Goal: Task Accomplishment & Management: Use online tool/utility

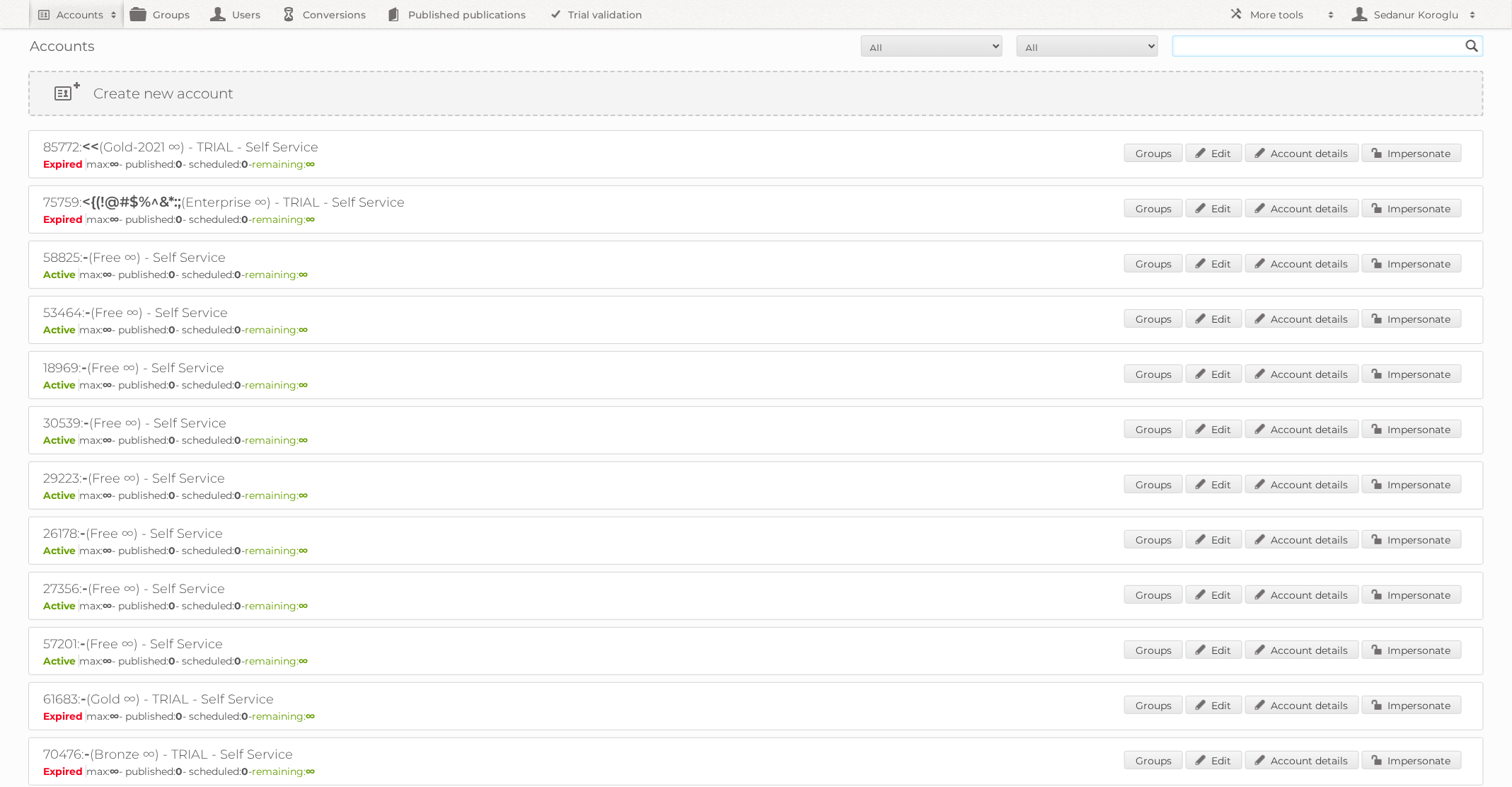
click at [1230, 47] on input "text" at bounding box center [1328, 46] width 311 height 22
type input "ICI Paris XL"
click at [1462, 36] on input "Search" at bounding box center [1472, 46] width 22 height 22
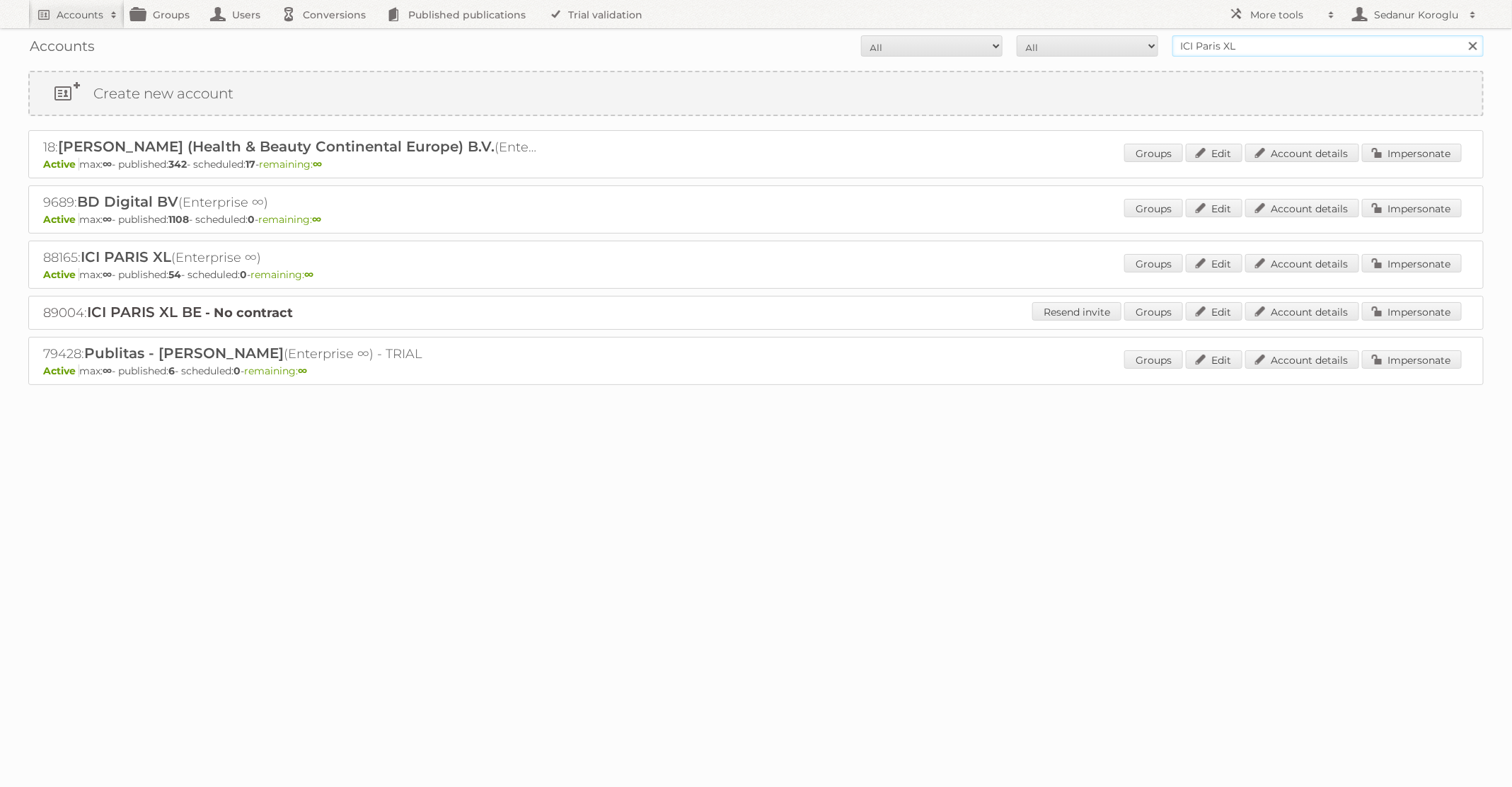
drag, startPoint x: 1254, startPoint y: 54, endPoint x: 1143, endPoint y: 44, distance: 111.4
click at [1143, 44] on form "All Active Expired Pending All Paid Trials Self service ICI Paris XL Search" at bounding box center [756, 46] width 1455 height 22
type input "leen bakker"
click at [1462, 36] on input "Search" at bounding box center [1472, 46] width 22 height 22
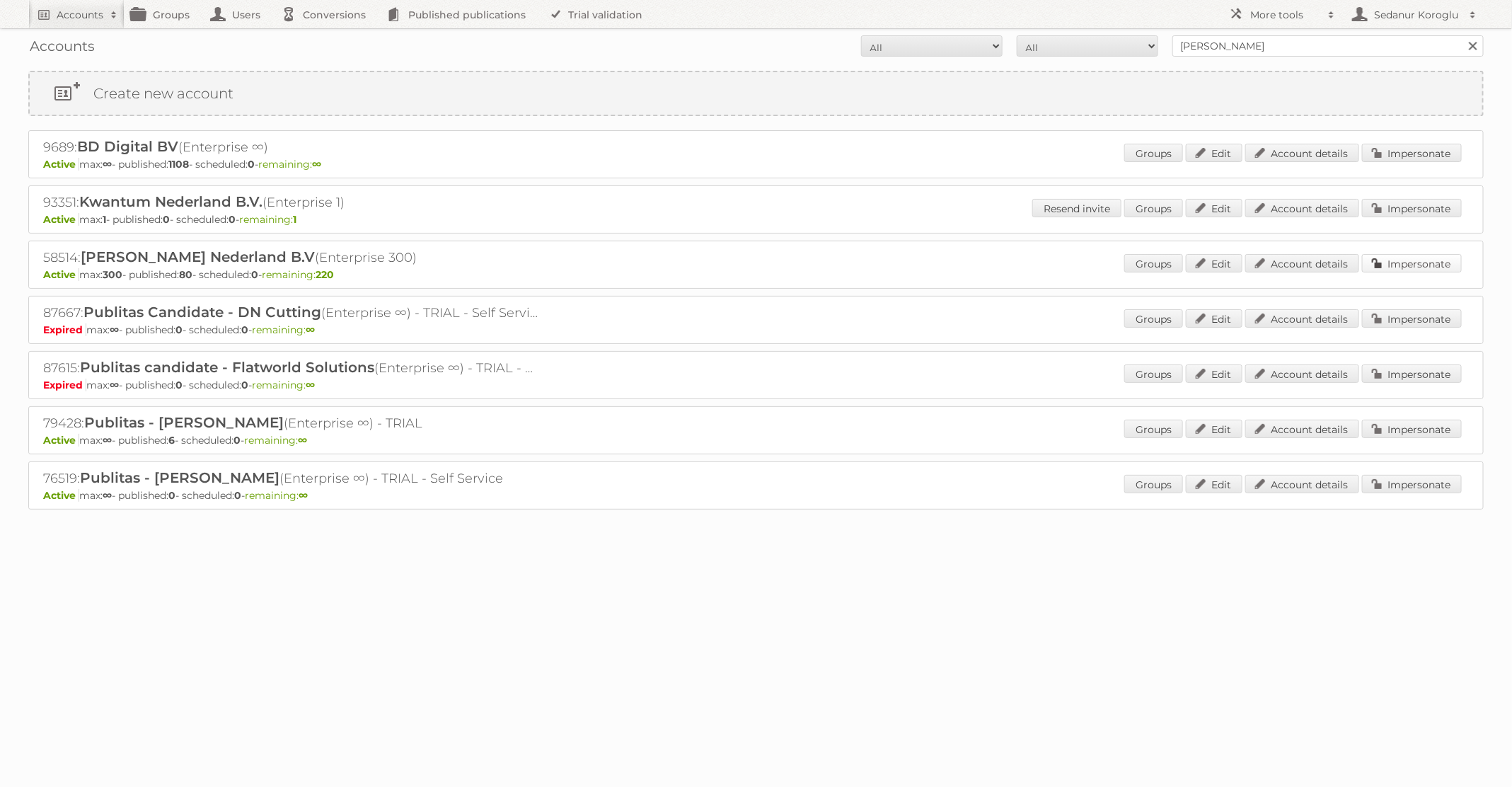
click at [1385, 258] on link "Impersonate" at bounding box center [1412, 263] width 100 height 19
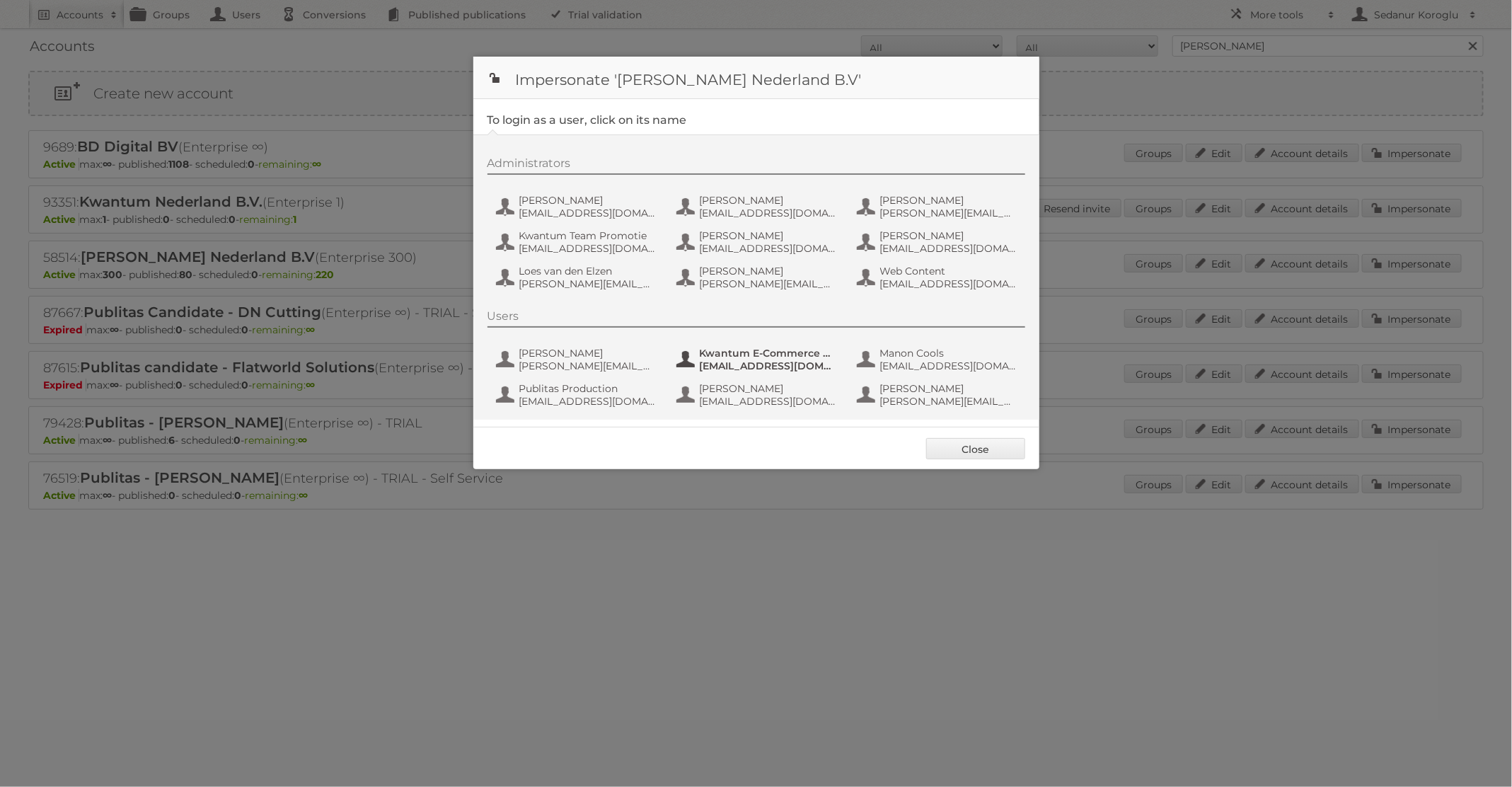
click at [724, 358] on span "Kwantum E-Commerce Marketing" at bounding box center [769, 354] width 138 height 13
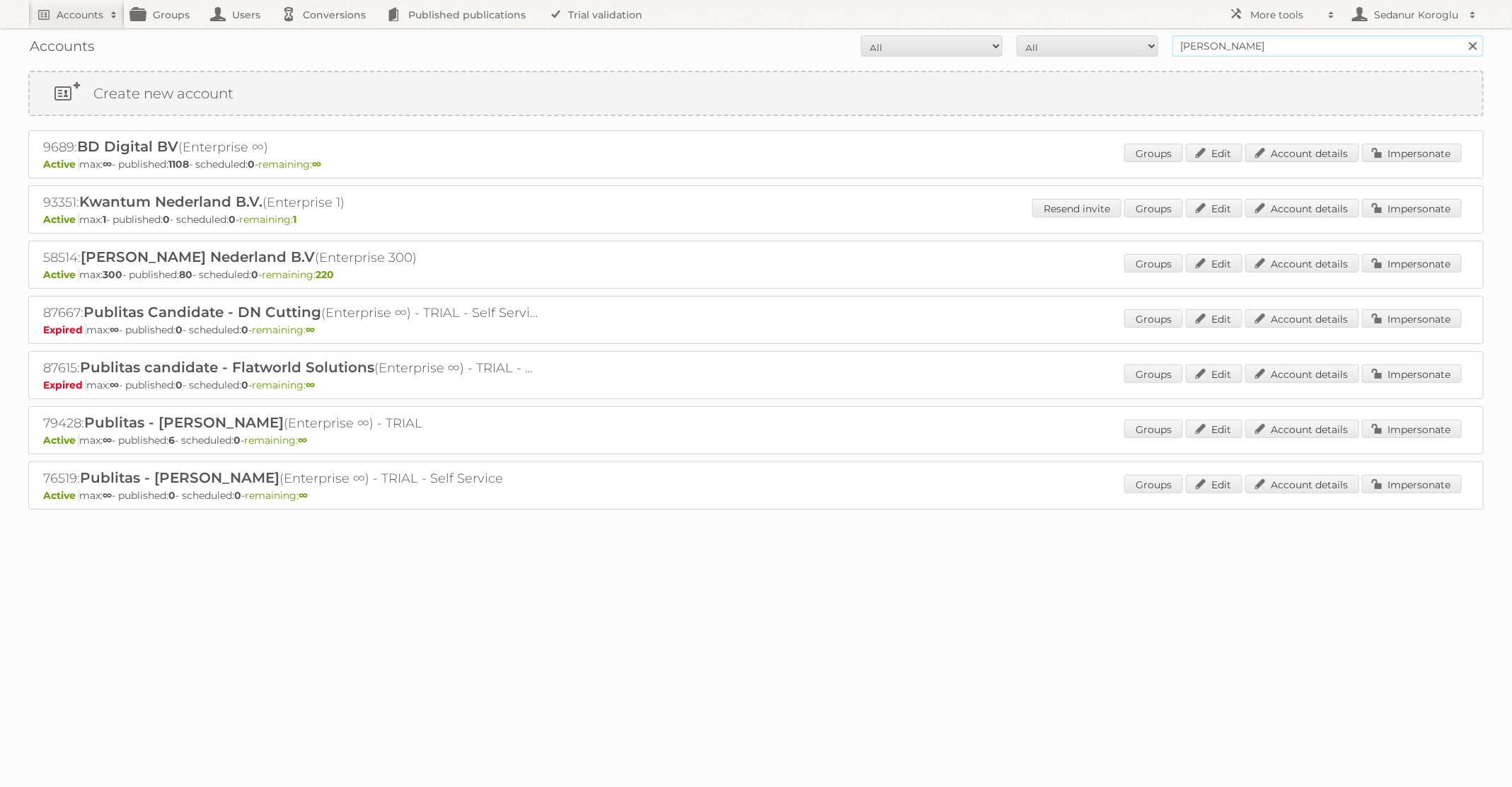
click at [1293, 44] on input "leen bakker" at bounding box center [1328, 46] width 311 height 22
type input "ICI Paris XL"
click at [1462, 36] on input "Search" at bounding box center [1472, 46] width 22 height 22
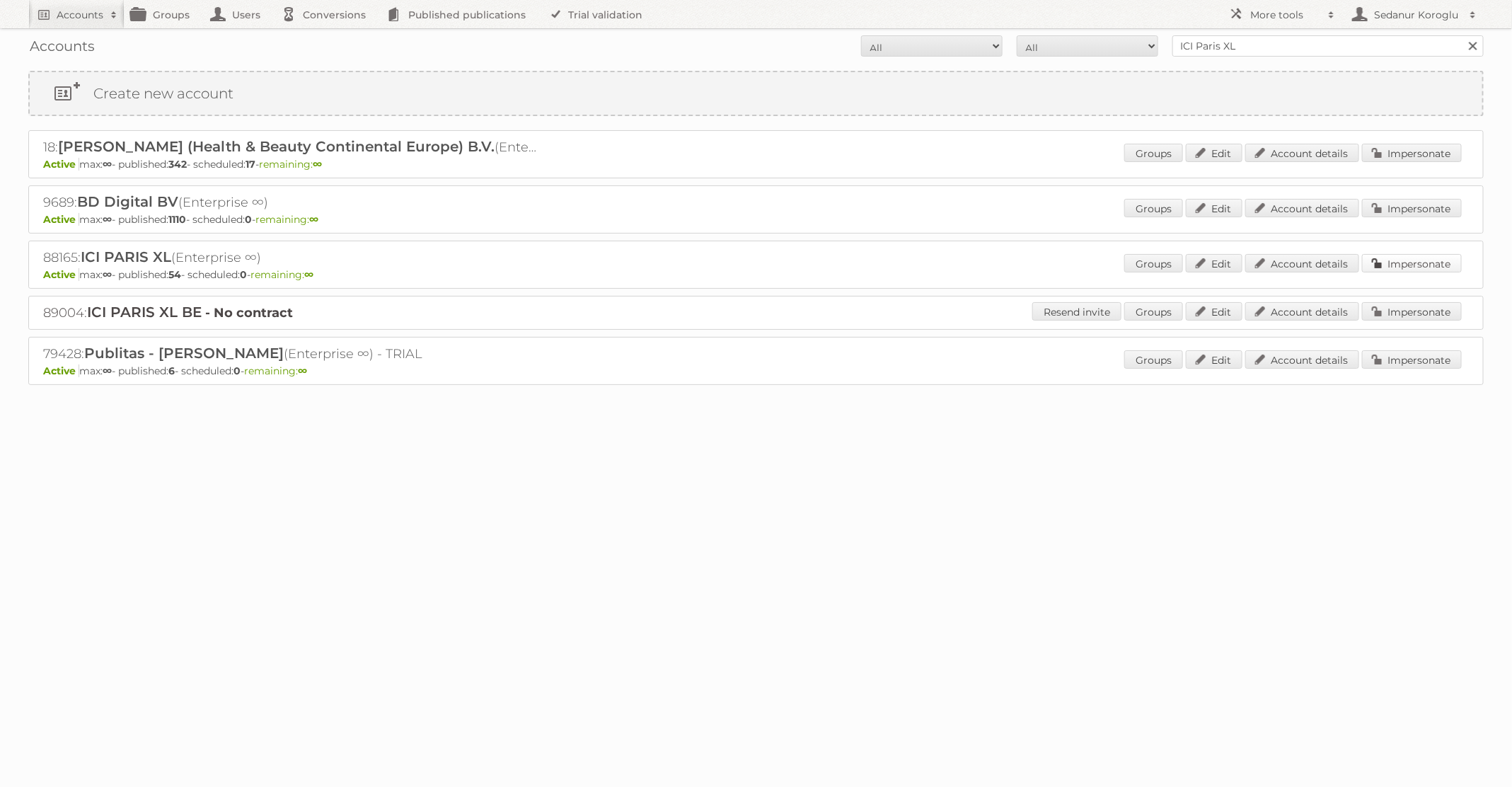
click at [1421, 259] on link "Impersonate" at bounding box center [1412, 263] width 100 height 19
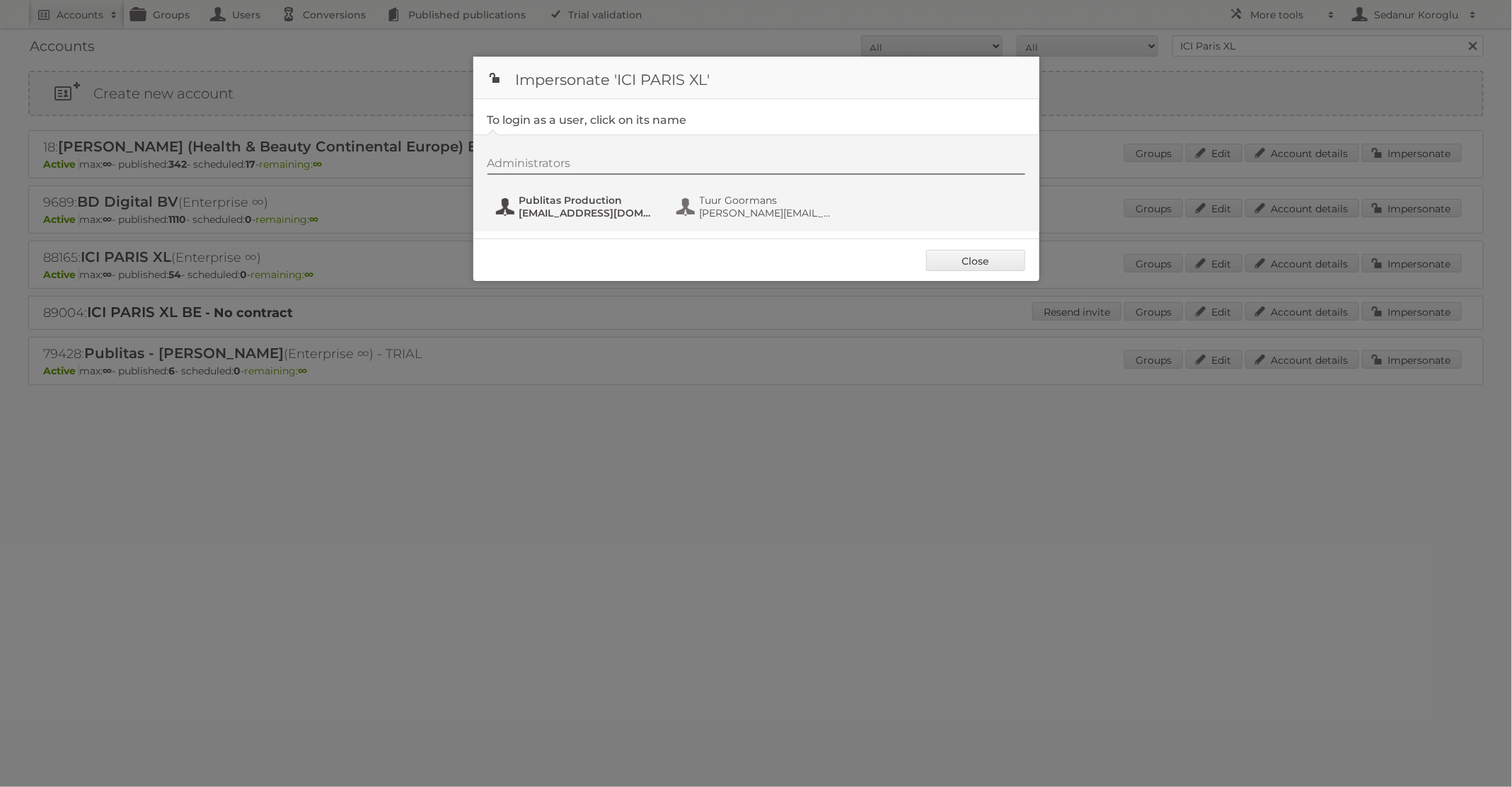
click at [545, 213] on span "fs+iciparisxl@publitas.com" at bounding box center [589, 213] width 138 height 13
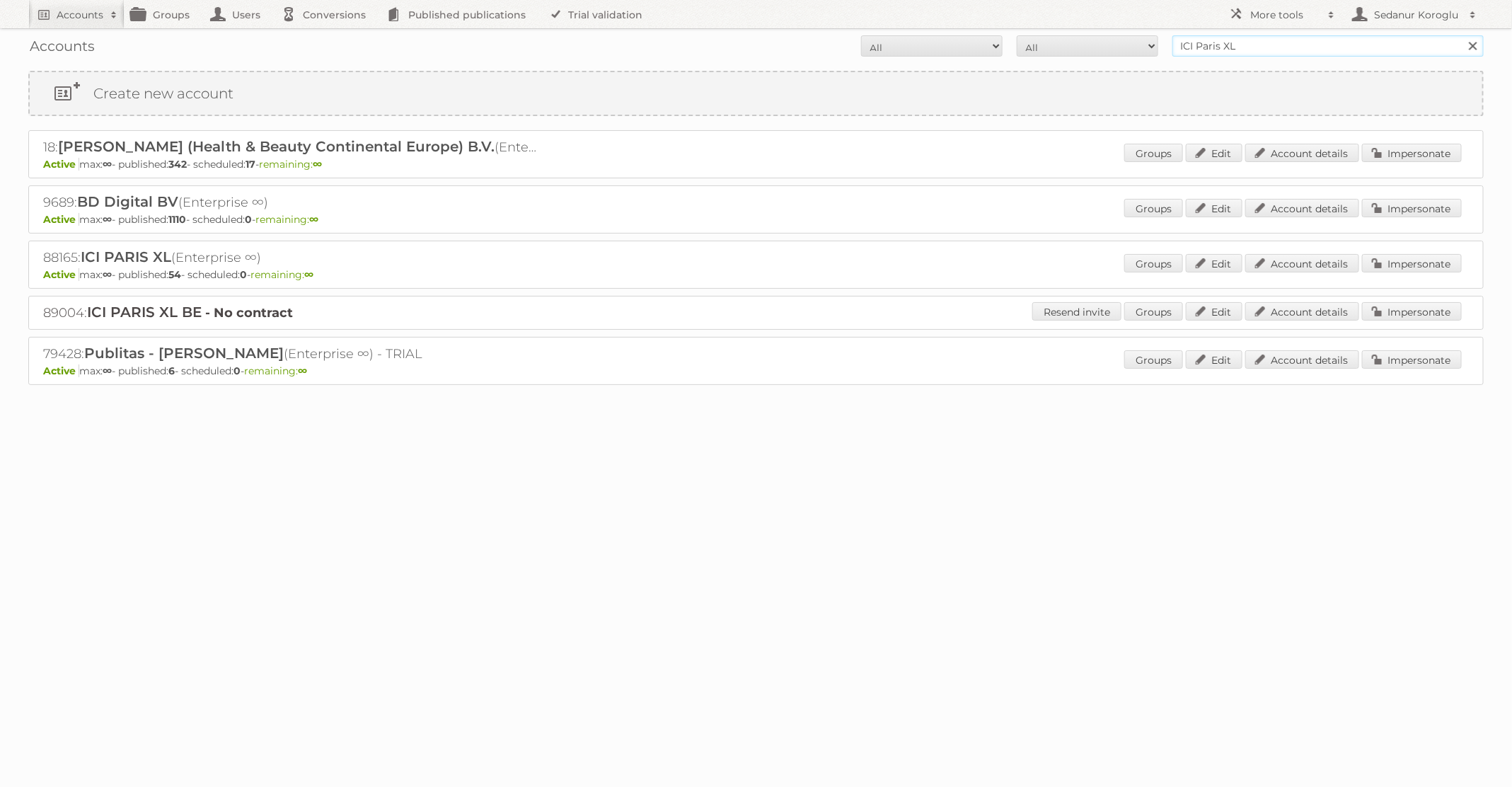
drag, startPoint x: 1258, startPoint y: 45, endPoint x: 1057, endPoint y: 25, distance: 202.0
click at [1058, 26] on body "Accounts Search Advanced Search Create new account Groups Users Conversions Pub…" at bounding box center [756, 394] width 1512 height 787
type input "L"
type input "Kwantum"
click at [1462, 36] on input "Search" at bounding box center [1472, 46] width 22 height 22
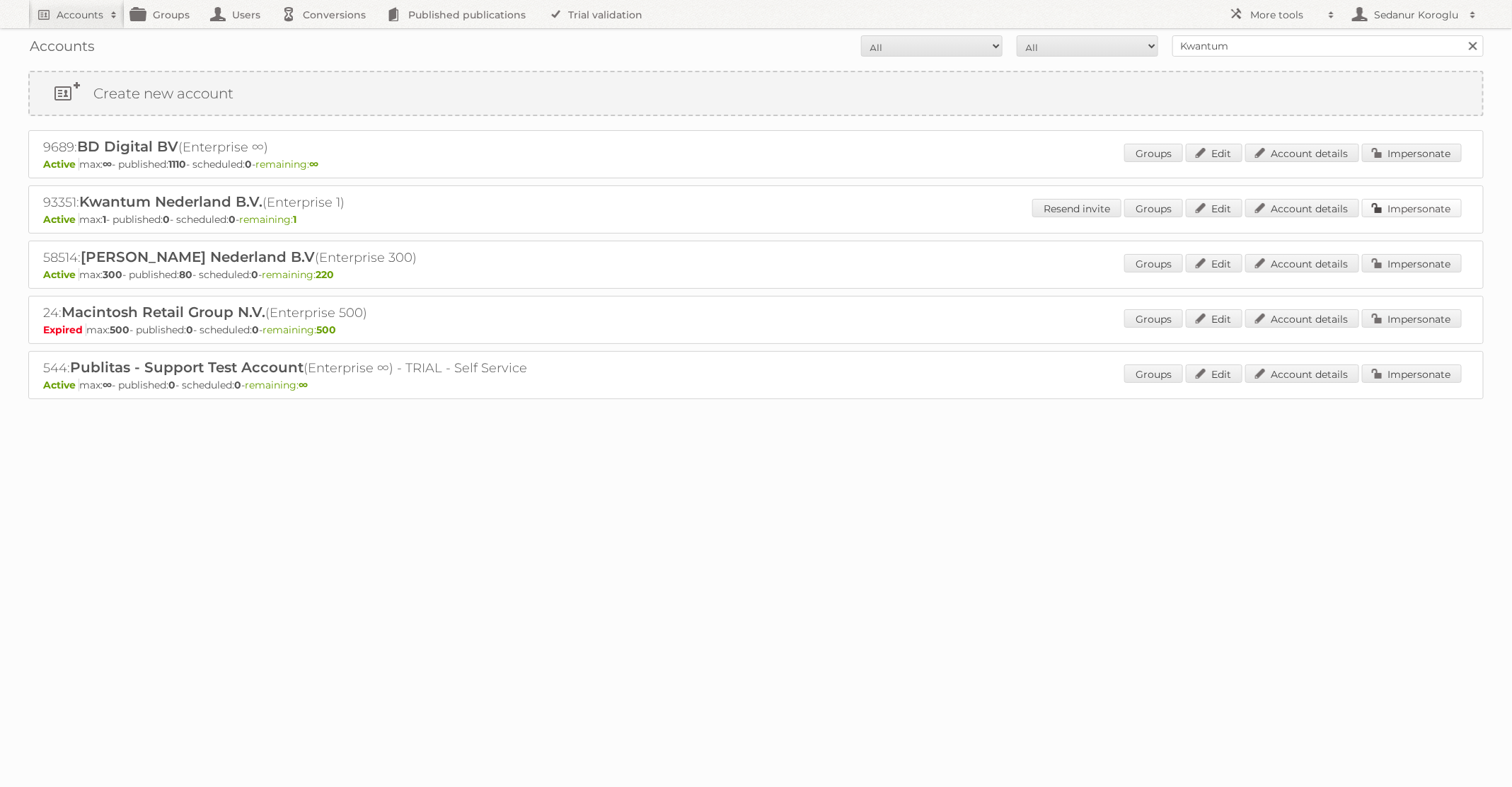
click at [1403, 203] on link "Impersonate" at bounding box center [1412, 209] width 100 height 19
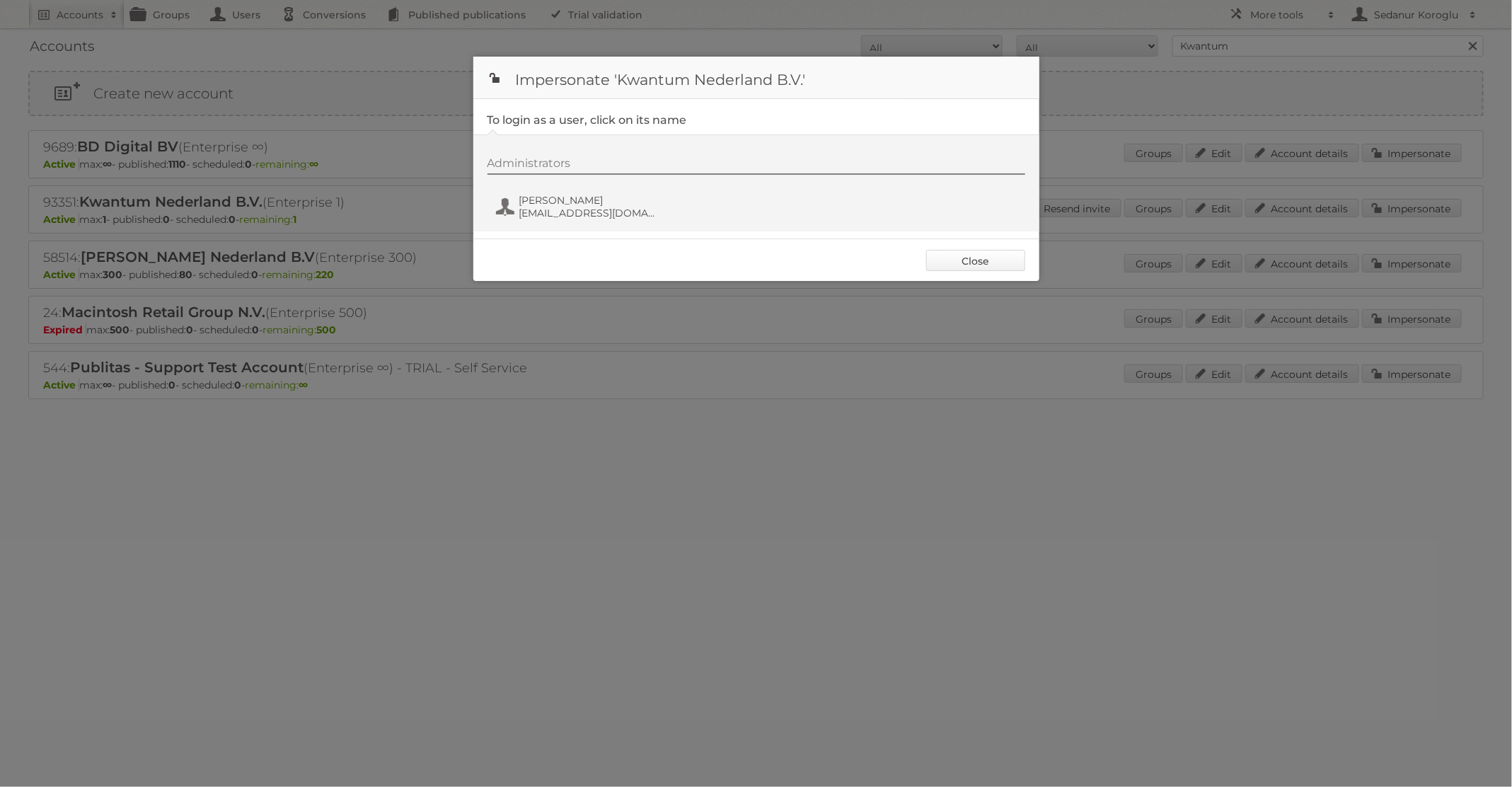
click at [980, 259] on link "Close" at bounding box center [975, 260] width 99 height 22
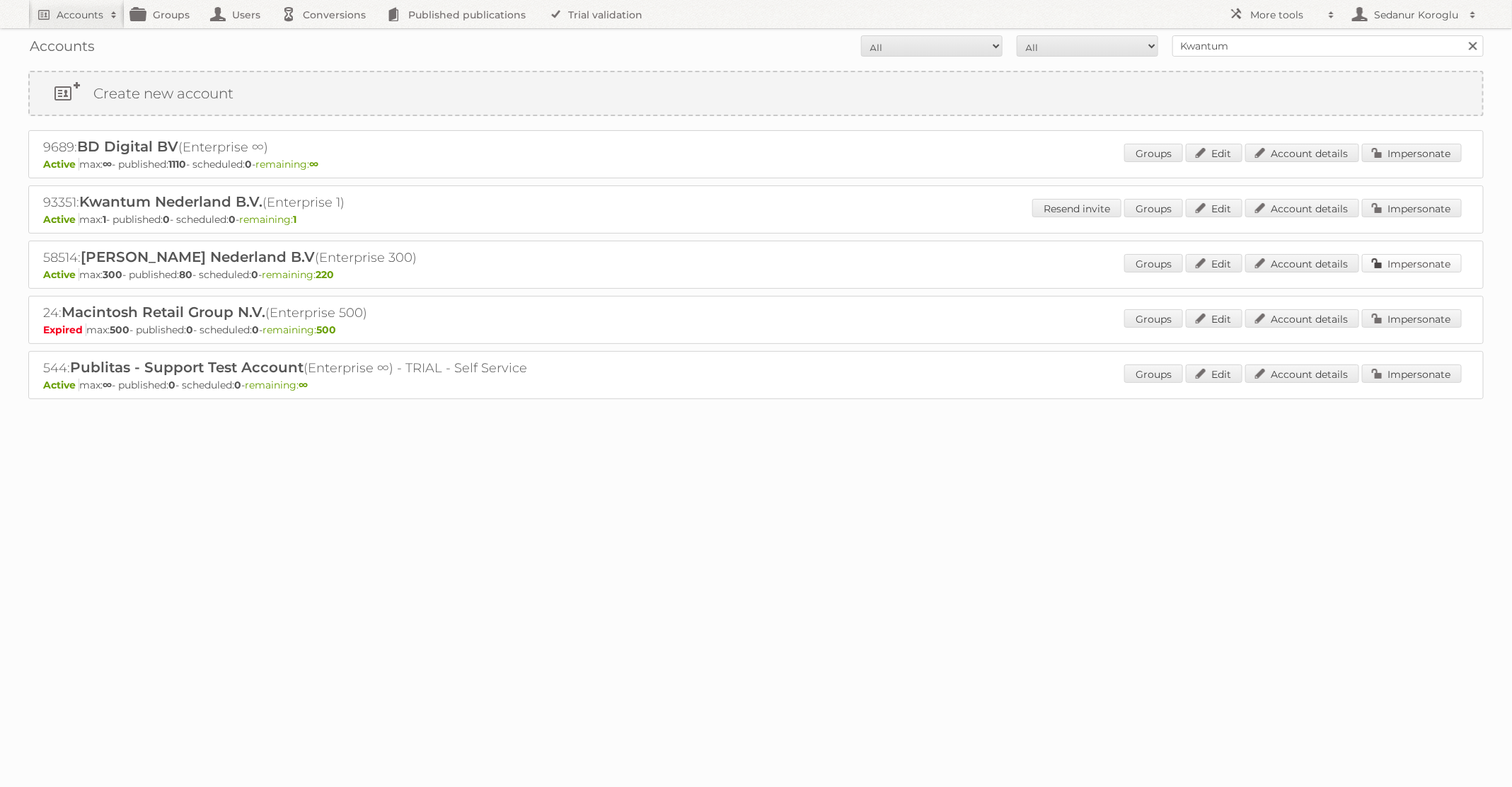
click at [1413, 264] on link "Impersonate" at bounding box center [1412, 263] width 100 height 19
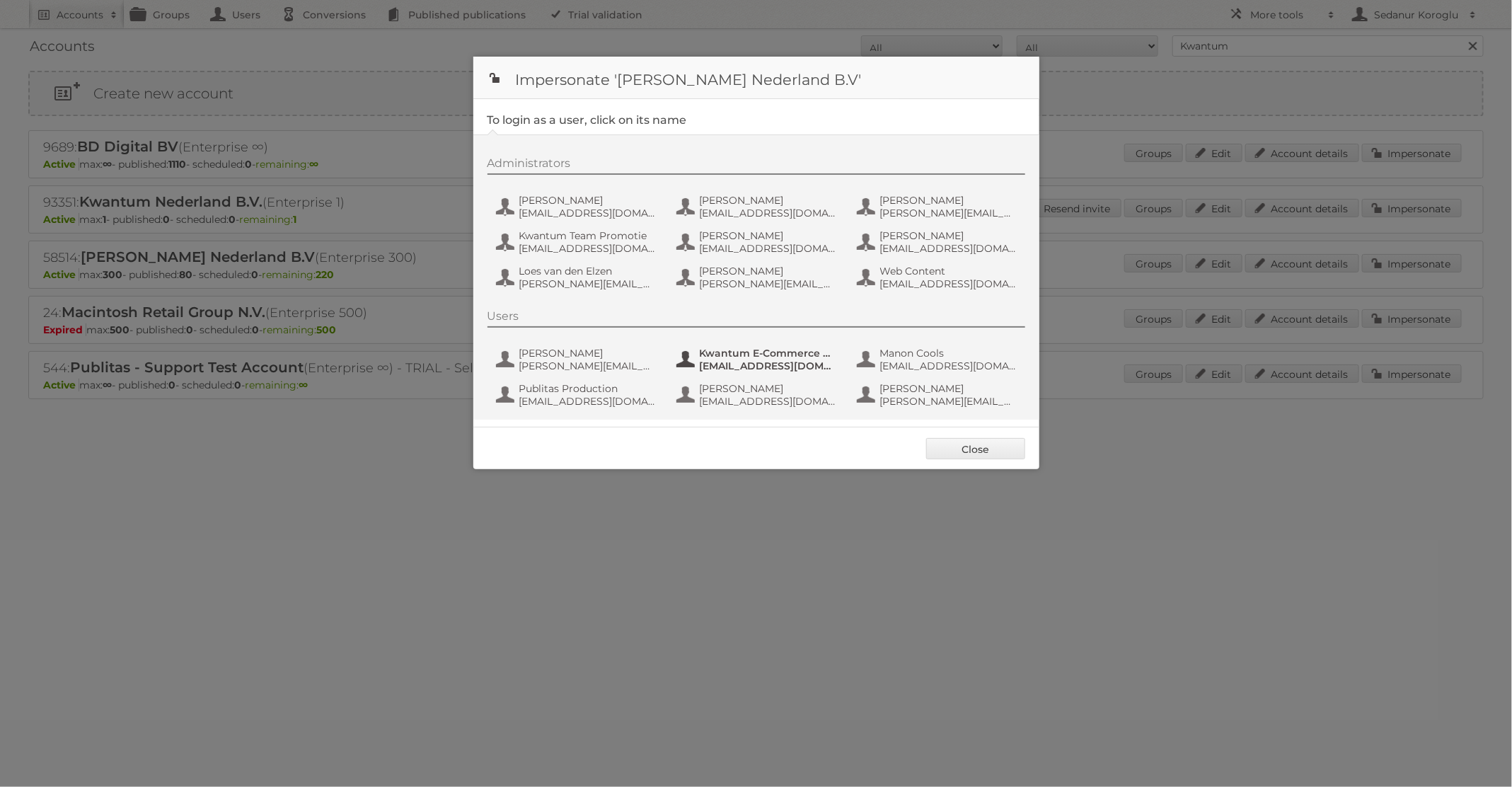
click at [728, 356] on span "Kwantum E-Commerce Marketing" at bounding box center [769, 354] width 138 height 13
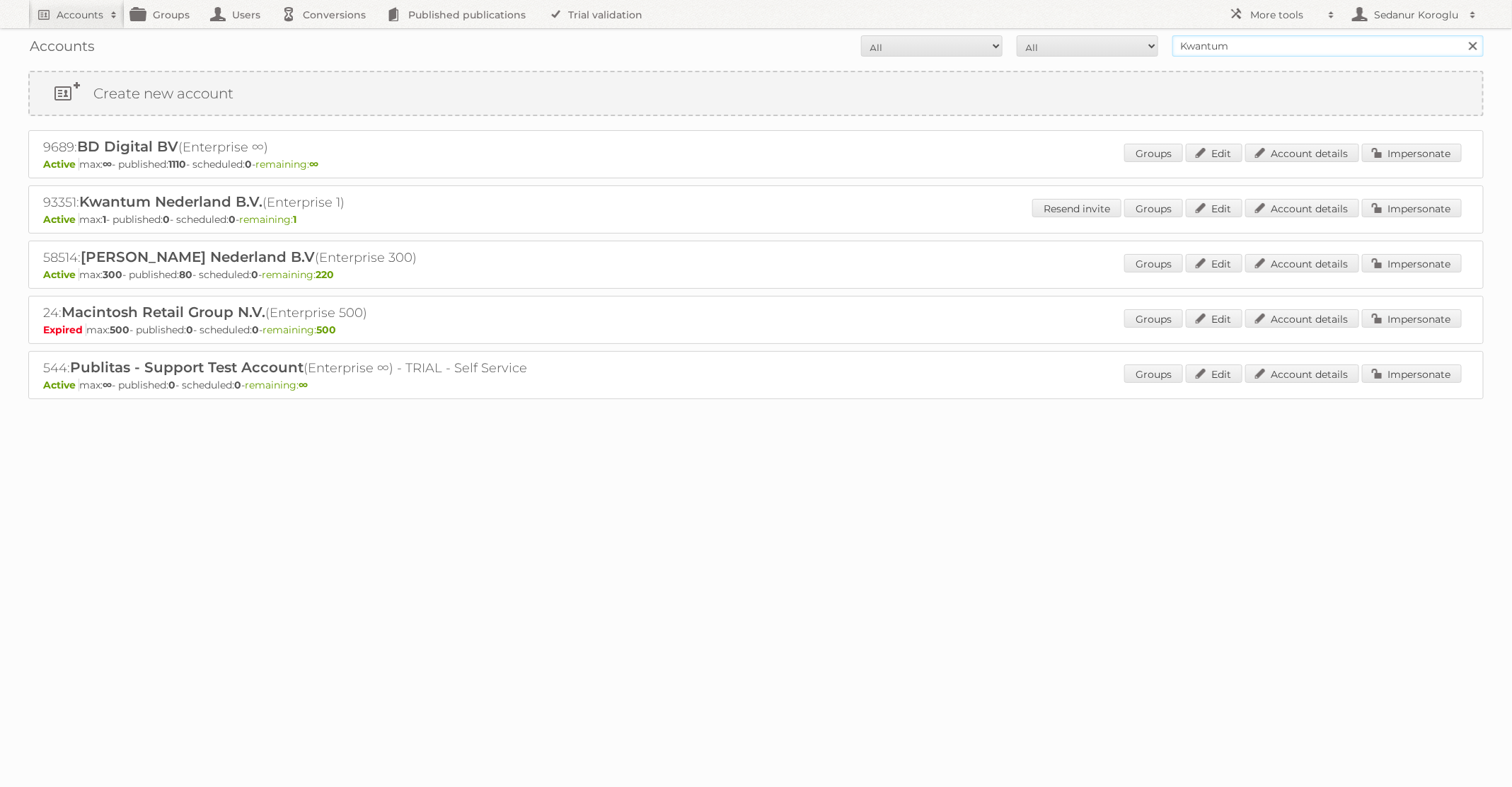
drag, startPoint x: 1292, startPoint y: 42, endPoint x: 1099, endPoint y: 42, distance: 193.0
click at [1099, 42] on form "All Active Expired Pending All Paid Trials Self service Kwantum Search" at bounding box center [756, 46] width 1455 height 22
type input "ICI Paris XL"
click at [1462, 36] on input "Search" at bounding box center [1472, 46] width 22 height 22
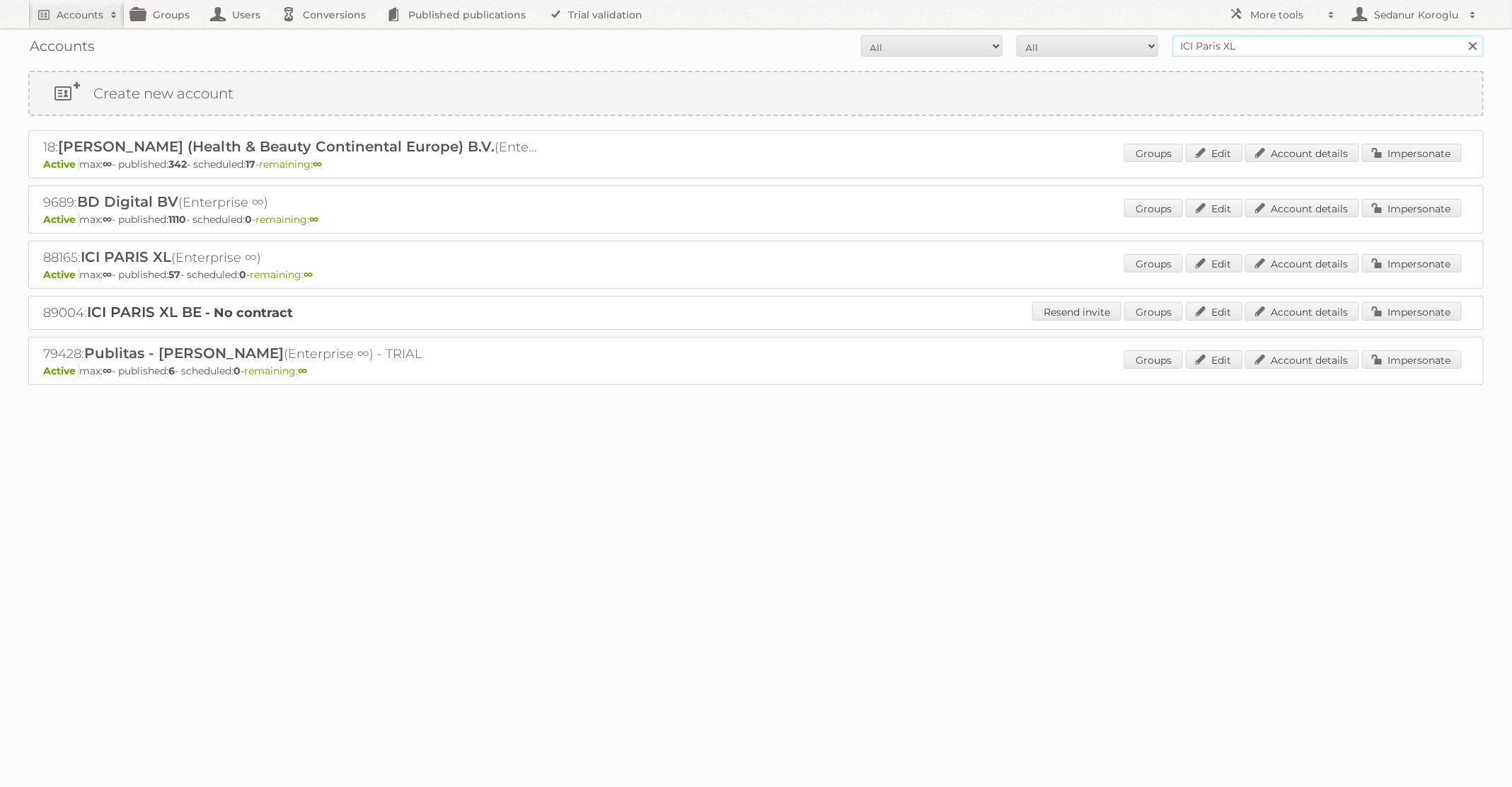
drag, startPoint x: 1262, startPoint y: 48, endPoint x: 1105, endPoint y: 45, distance: 157.0
click at [1105, 45] on form "All Active Expired Pending All Paid Trials Self service ICI Paris XL Search" at bounding box center [756, 46] width 1455 height 22
type input "leen bakker"
click at [1462, 36] on input "Search" at bounding box center [1472, 46] width 22 height 22
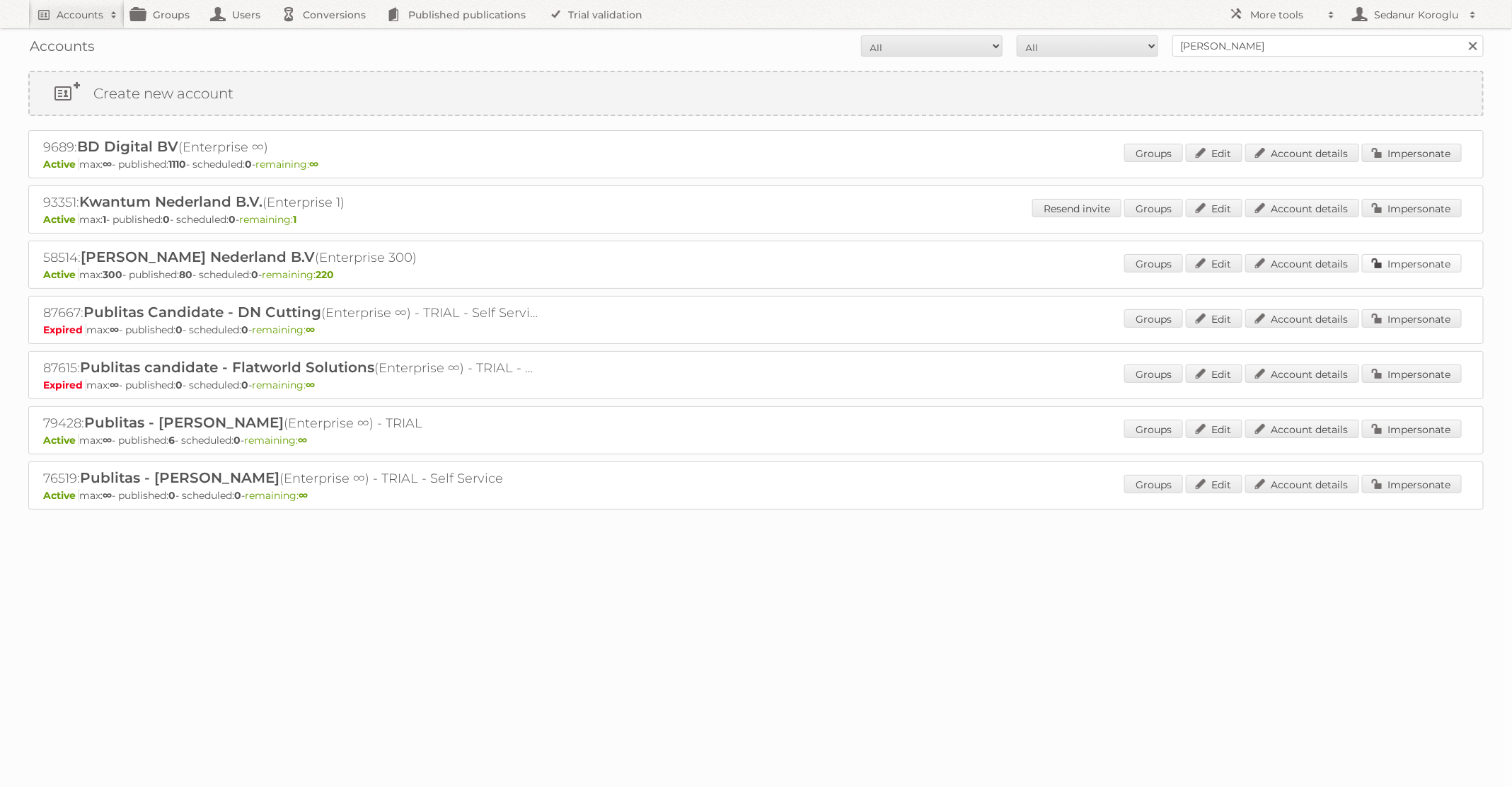
click at [1378, 260] on link "Impersonate" at bounding box center [1412, 263] width 100 height 19
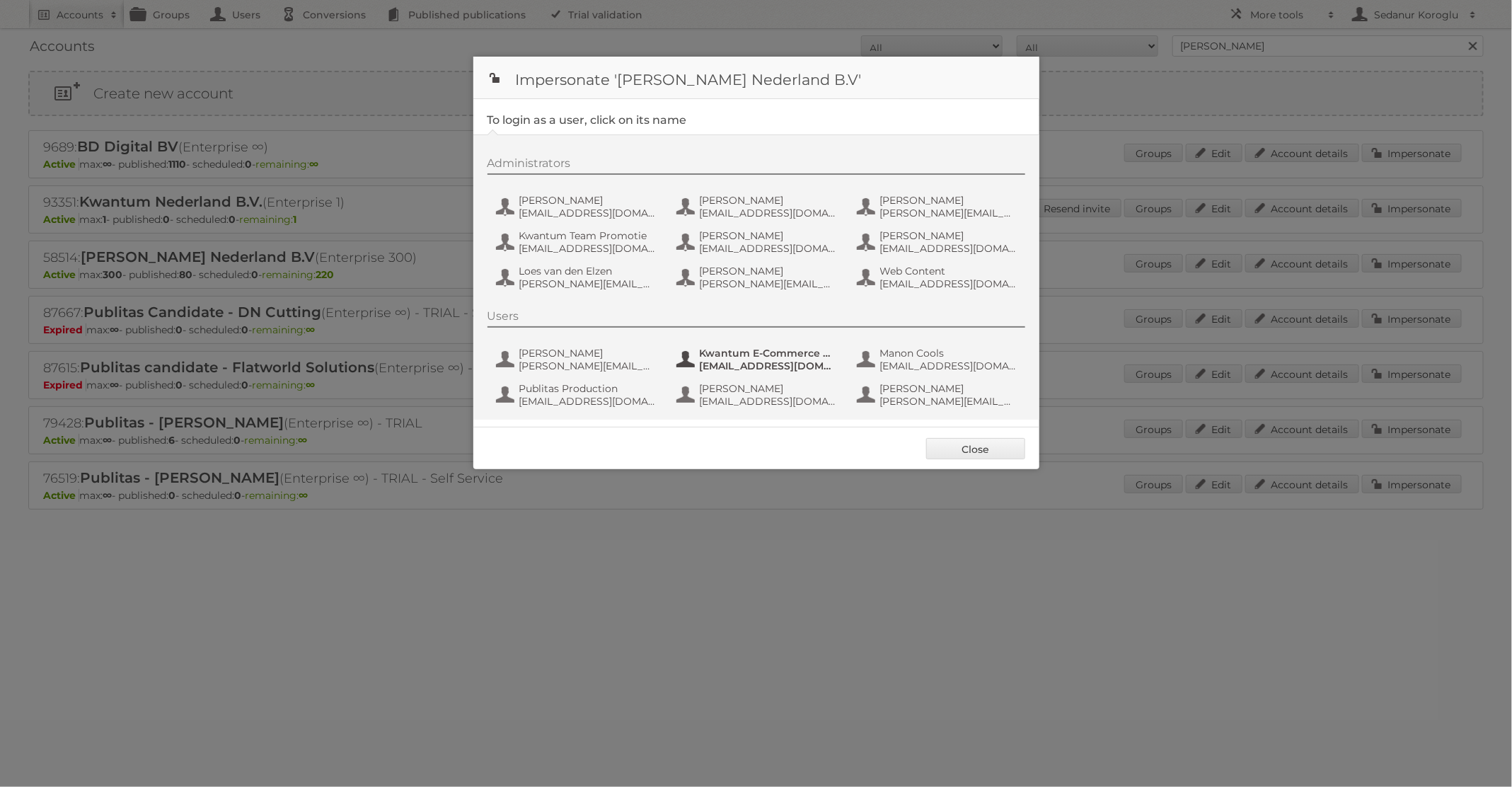
click at [756, 370] on span "ecommerce@homefashiongroup.nl" at bounding box center [769, 366] width 138 height 13
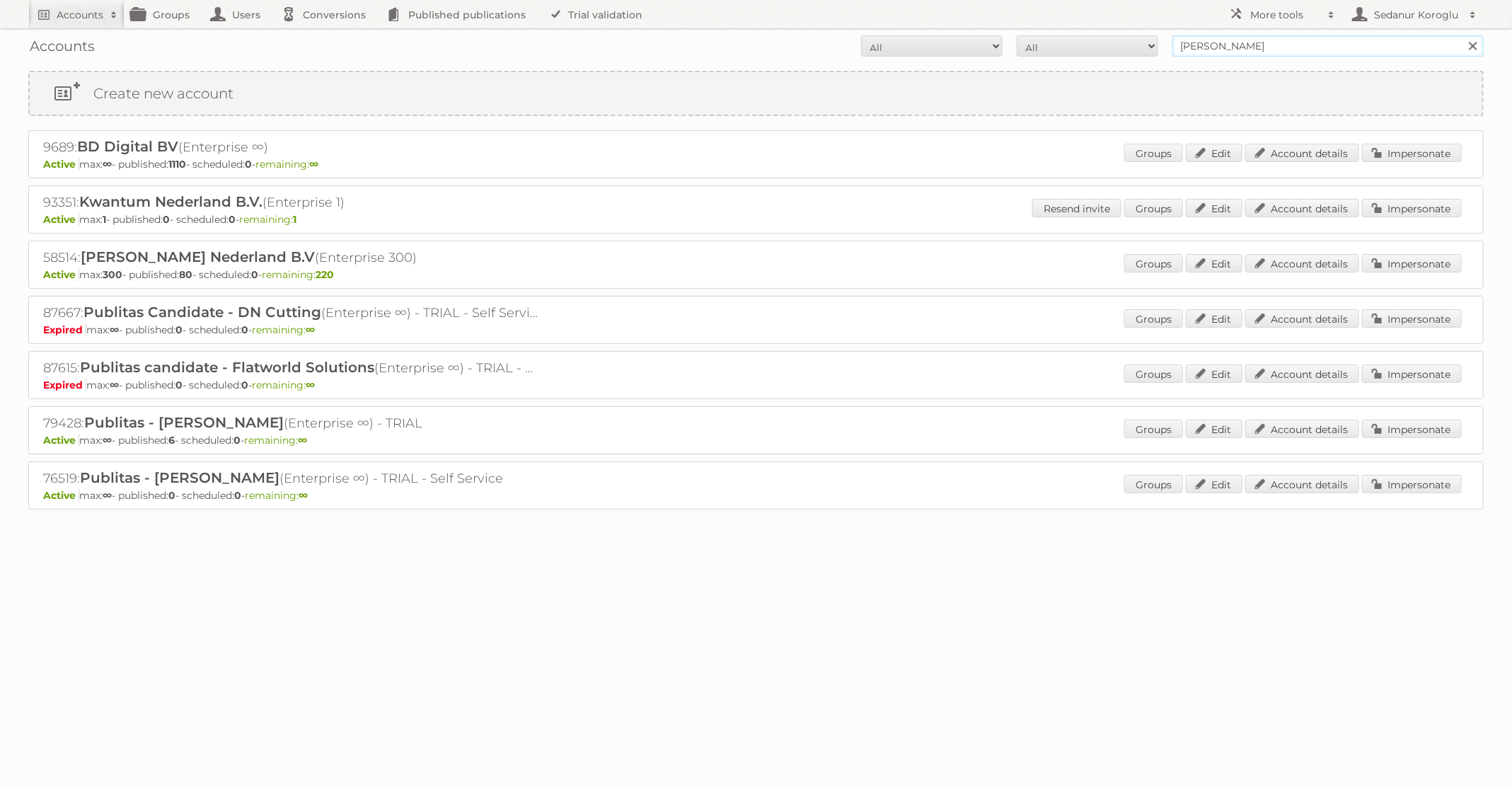
drag, startPoint x: 1266, startPoint y: 46, endPoint x: 1004, endPoint y: 17, distance: 263.6
click at [1005, 20] on body "Accounts Search Advanced Search Create new account Groups Users Conversions Pub…" at bounding box center [756, 394] width 1512 height 787
type input "Alimerka"
click at [1462, 36] on input "Search" at bounding box center [1472, 46] width 22 height 22
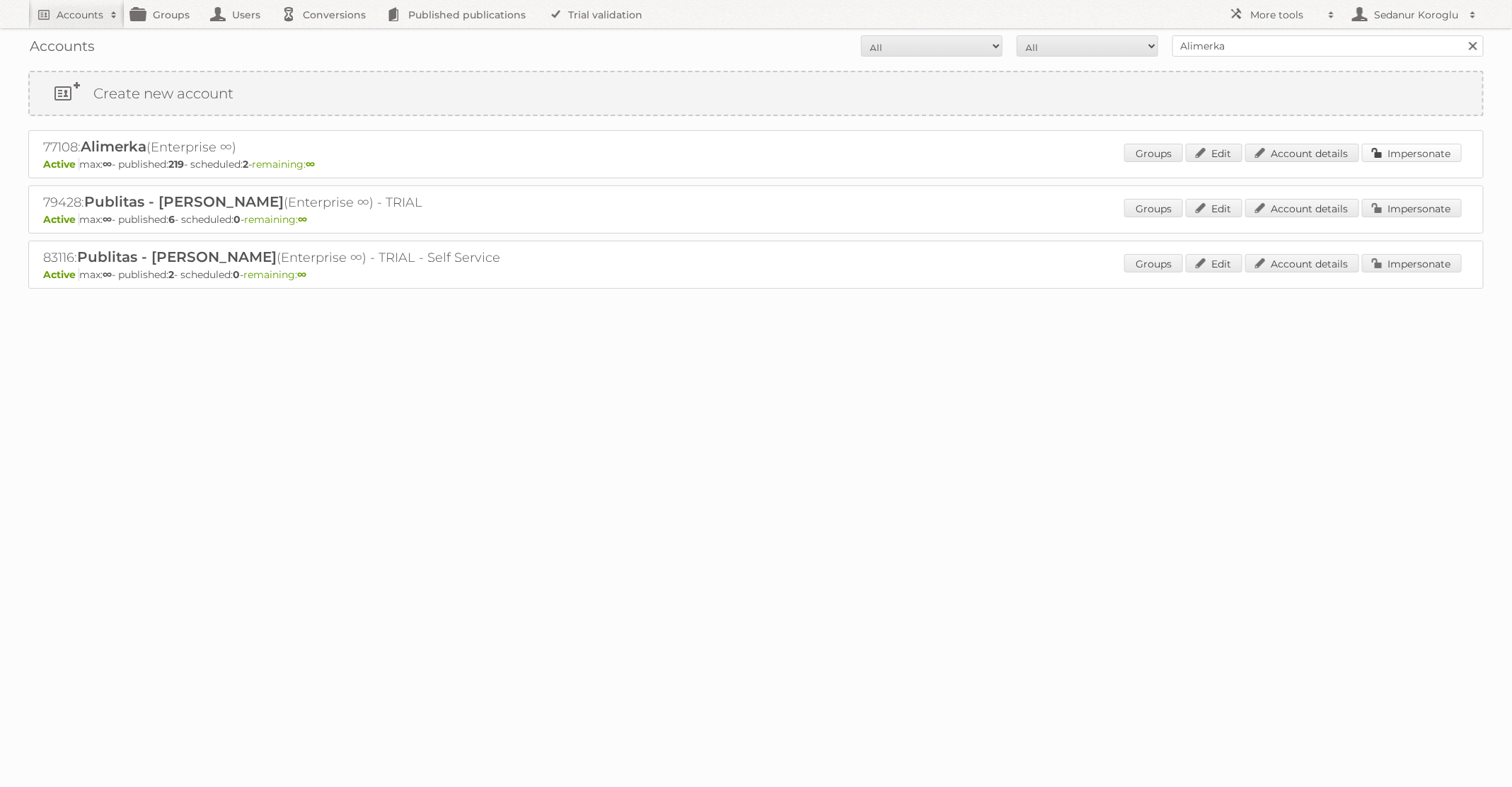
click at [1372, 149] on link "Impersonate" at bounding box center [1412, 153] width 100 height 19
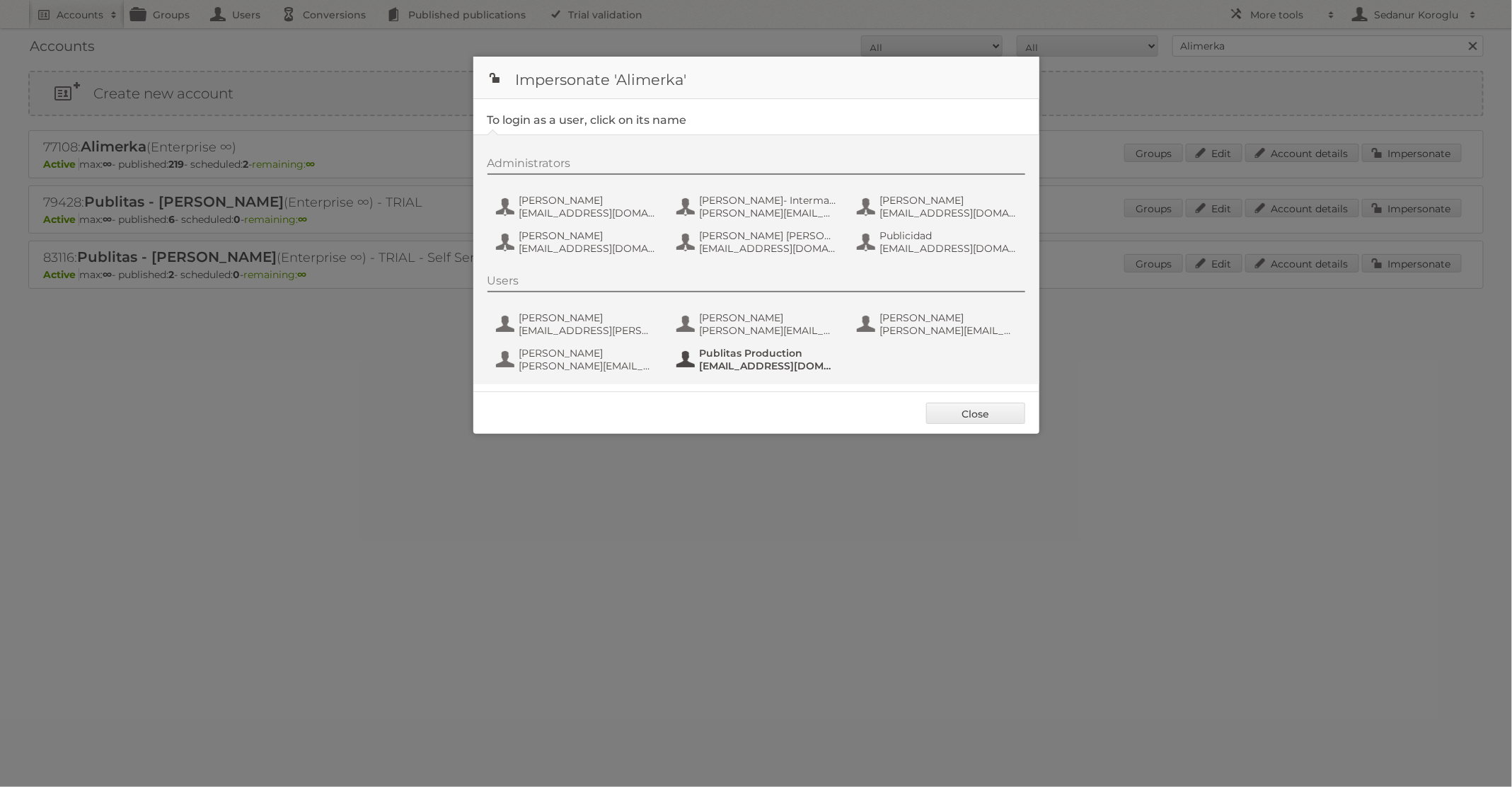
click at [784, 353] on span "Publitas Production" at bounding box center [769, 354] width 138 height 13
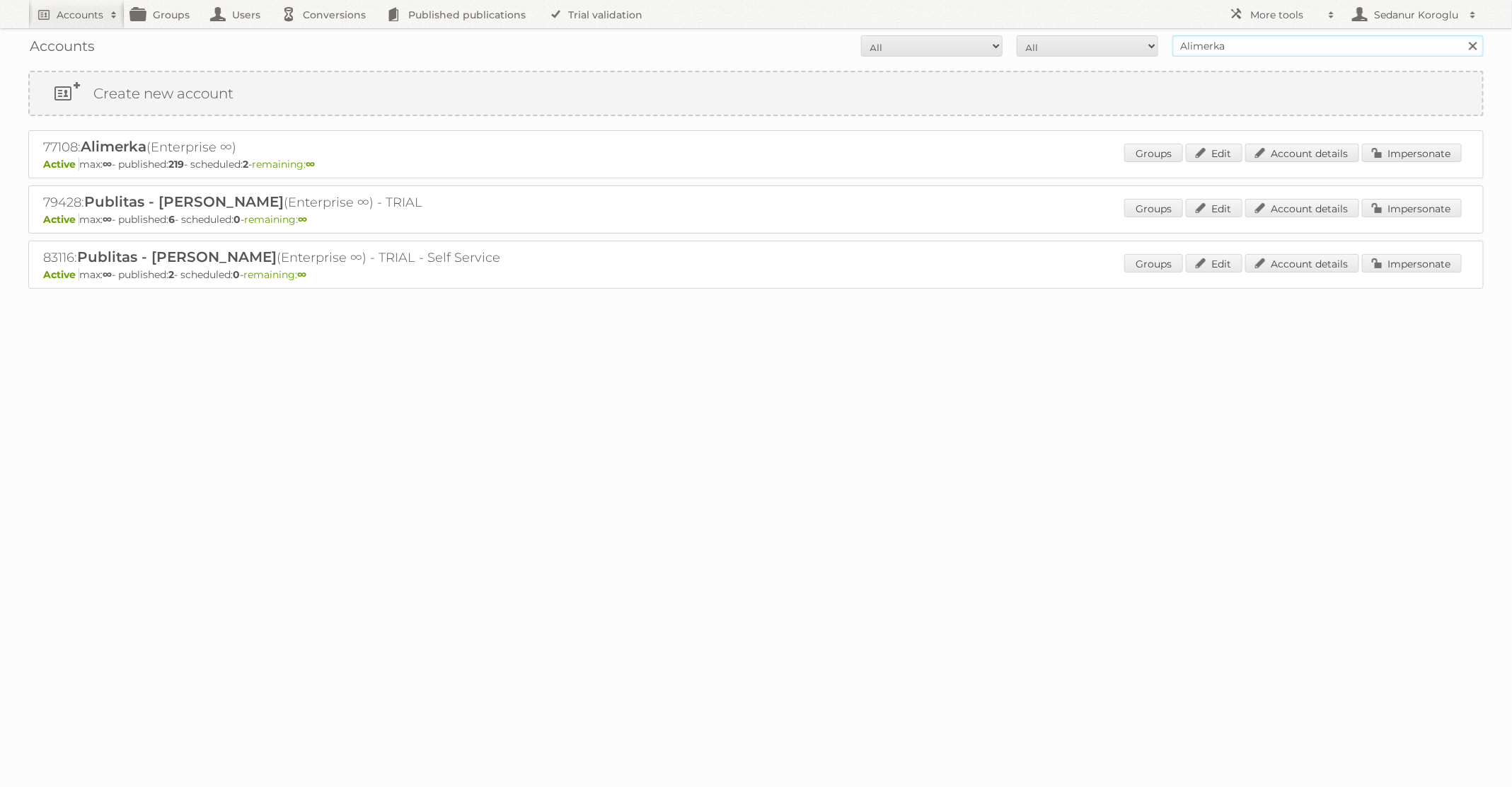
drag, startPoint x: 1234, startPoint y: 50, endPoint x: 948, endPoint y: 48, distance: 286.0
click at [949, 49] on form "All Active Expired Pending All Paid Trials Self service Alimerka Search" at bounding box center [756, 46] width 1455 height 22
type input "Kwantum"
click at [1462, 36] on input "Search" at bounding box center [1472, 46] width 22 height 22
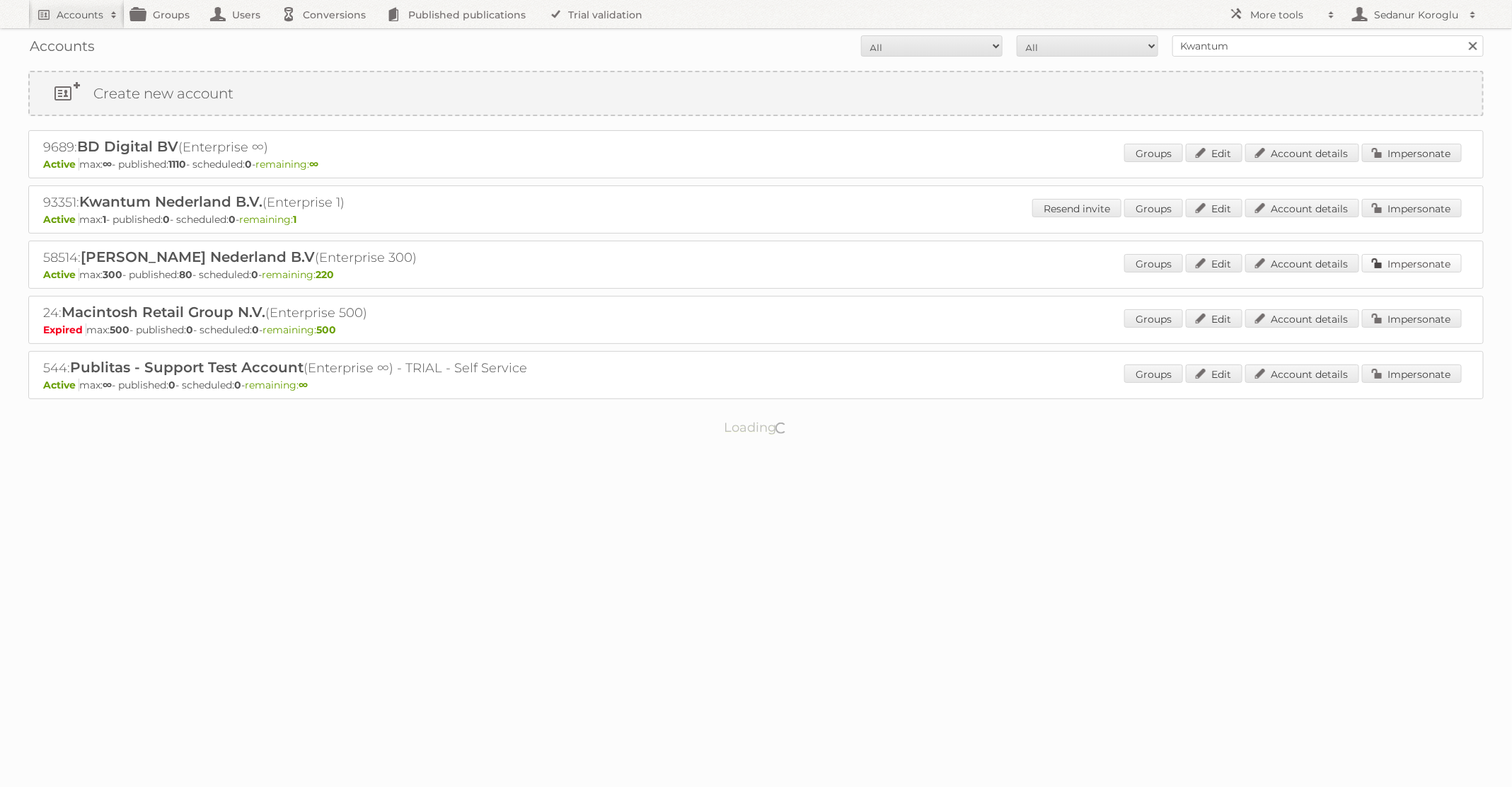
click at [1403, 263] on link "Impersonate" at bounding box center [1412, 263] width 100 height 19
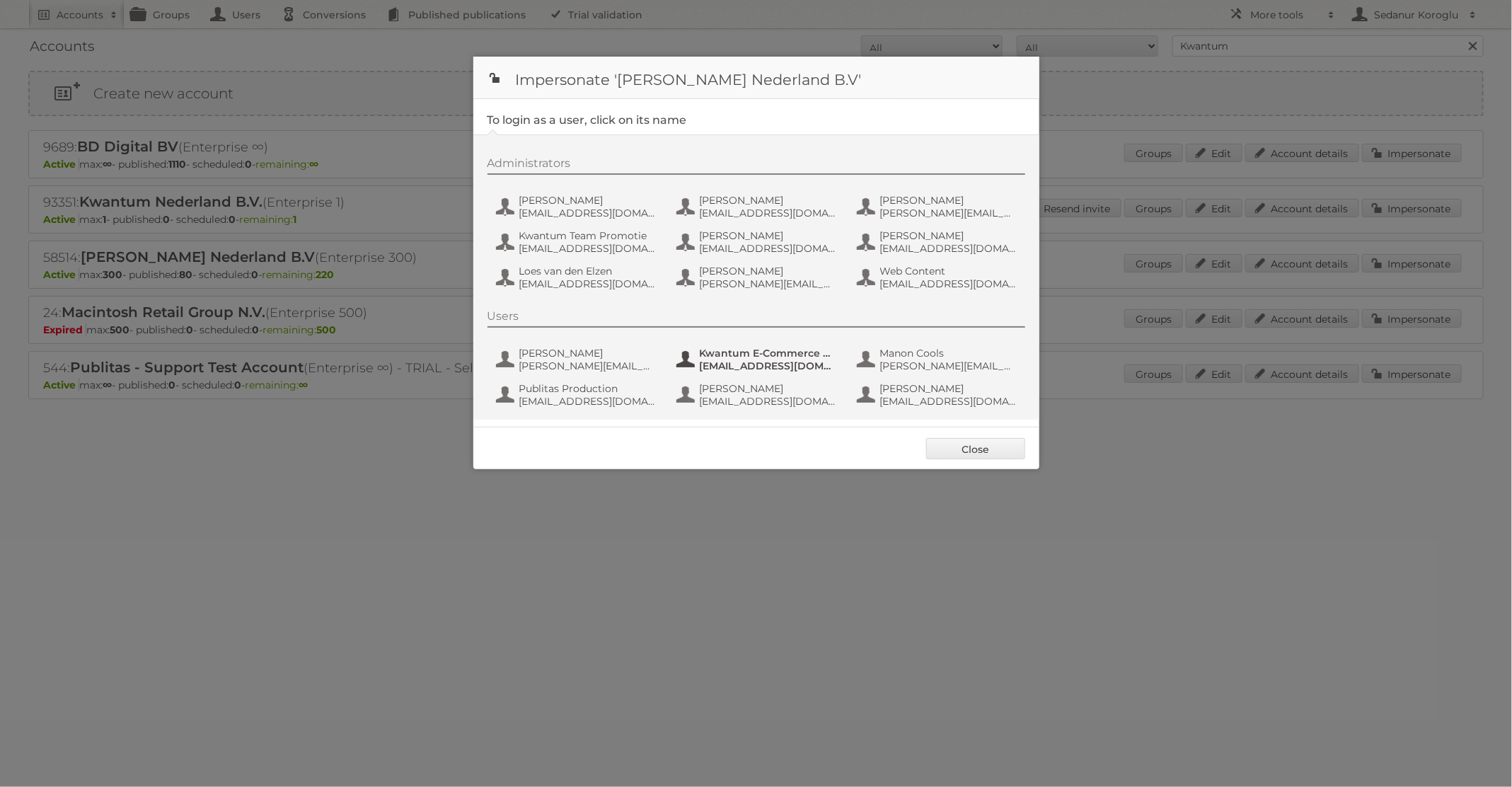
click at [744, 356] on span "Kwantum E-Commerce Marketing" at bounding box center [769, 354] width 138 height 13
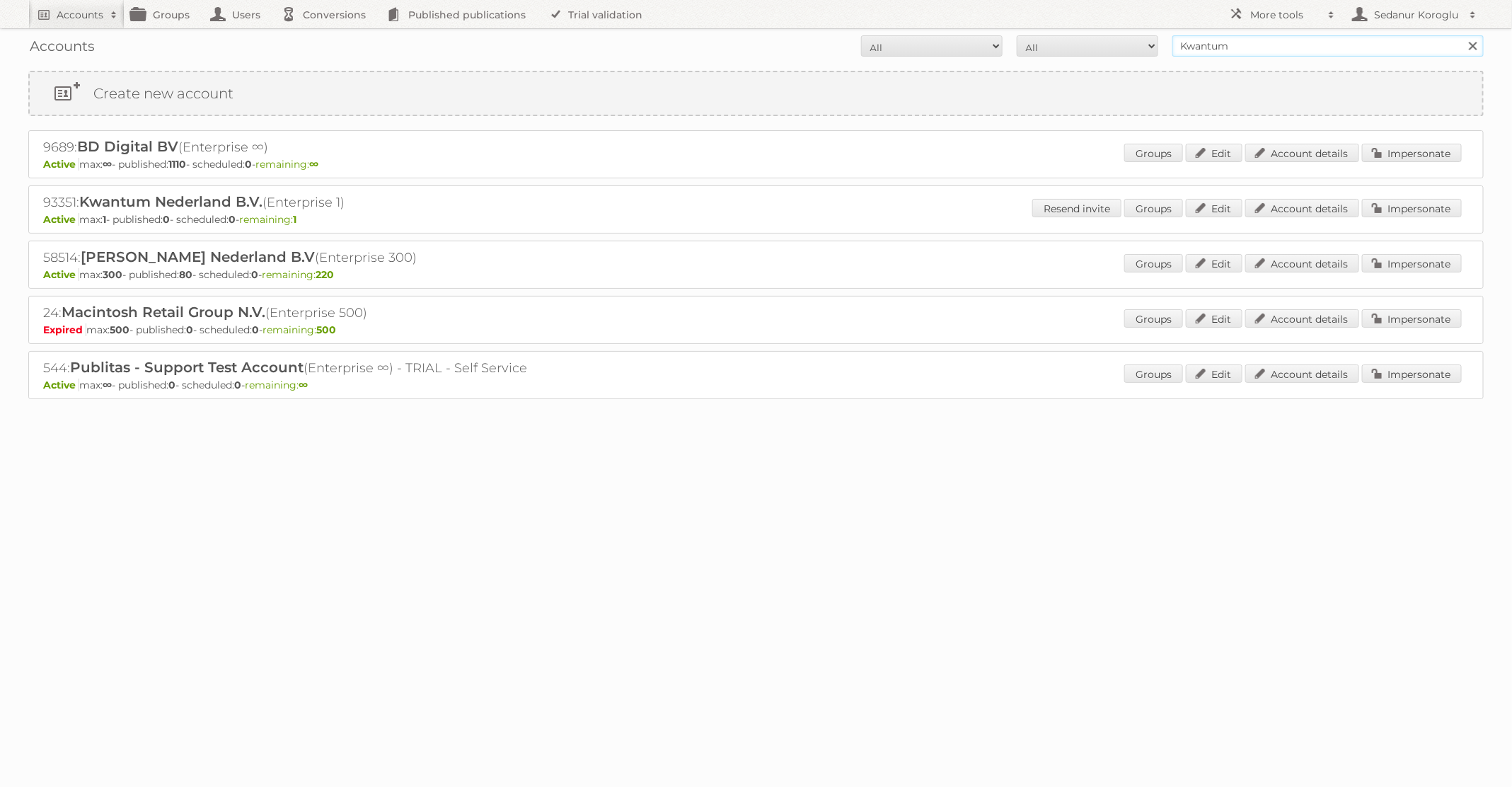
drag, startPoint x: 1280, startPoint y: 49, endPoint x: 1094, endPoint y: 49, distance: 186.0
click at [1094, 49] on form "All Active Expired Pending All Paid Trials Self service Kwantum Search" at bounding box center [756, 46] width 1455 height 22
type input "Albert Heijn BE"
click at [1462, 36] on input "Search" at bounding box center [1472, 46] width 22 height 22
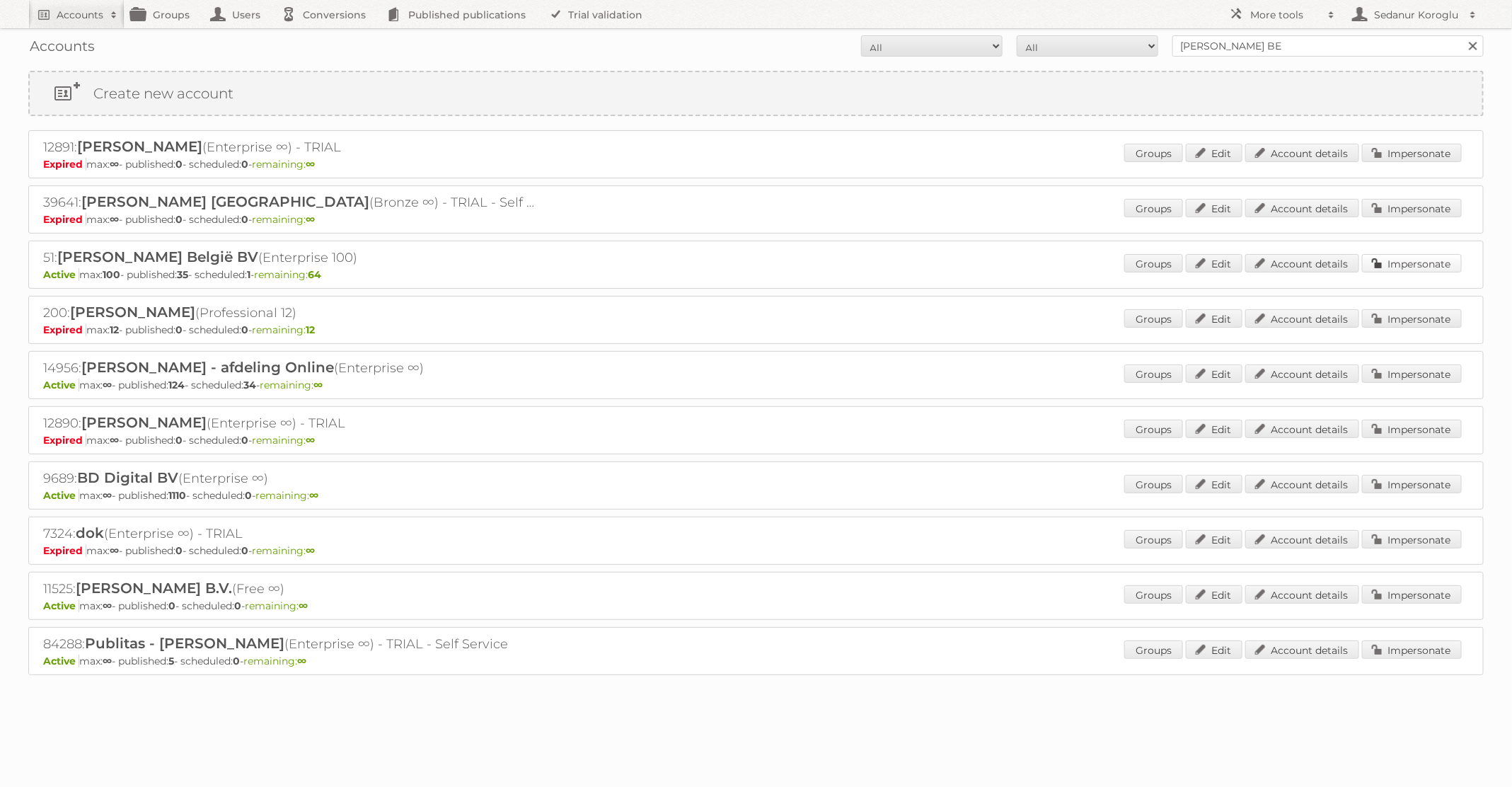
click at [1415, 262] on link "Impersonate" at bounding box center [1412, 263] width 100 height 19
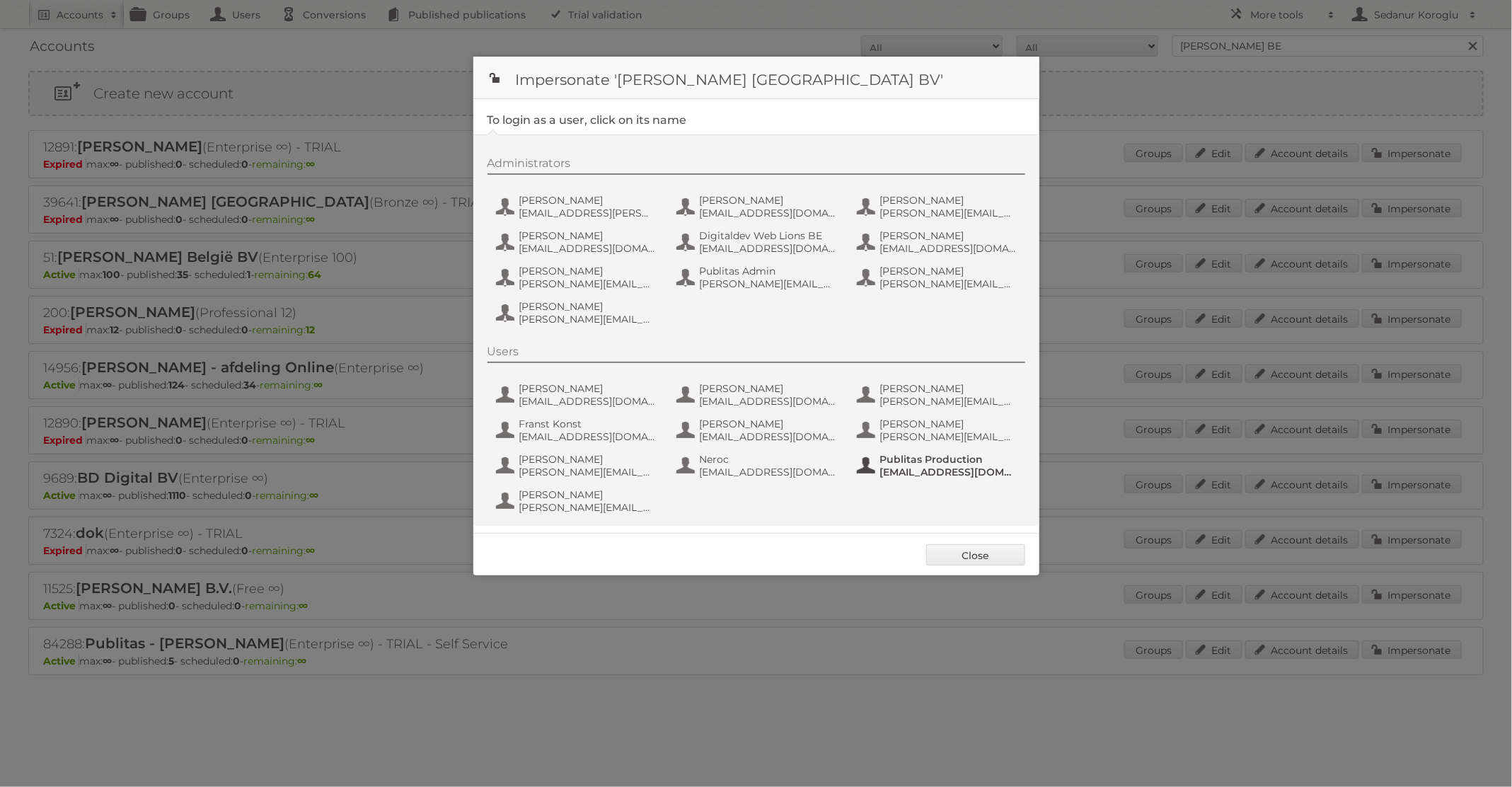
click at [914, 471] on span "fs+ahbe@publitas.com" at bounding box center [949, 473] width 138 height 13
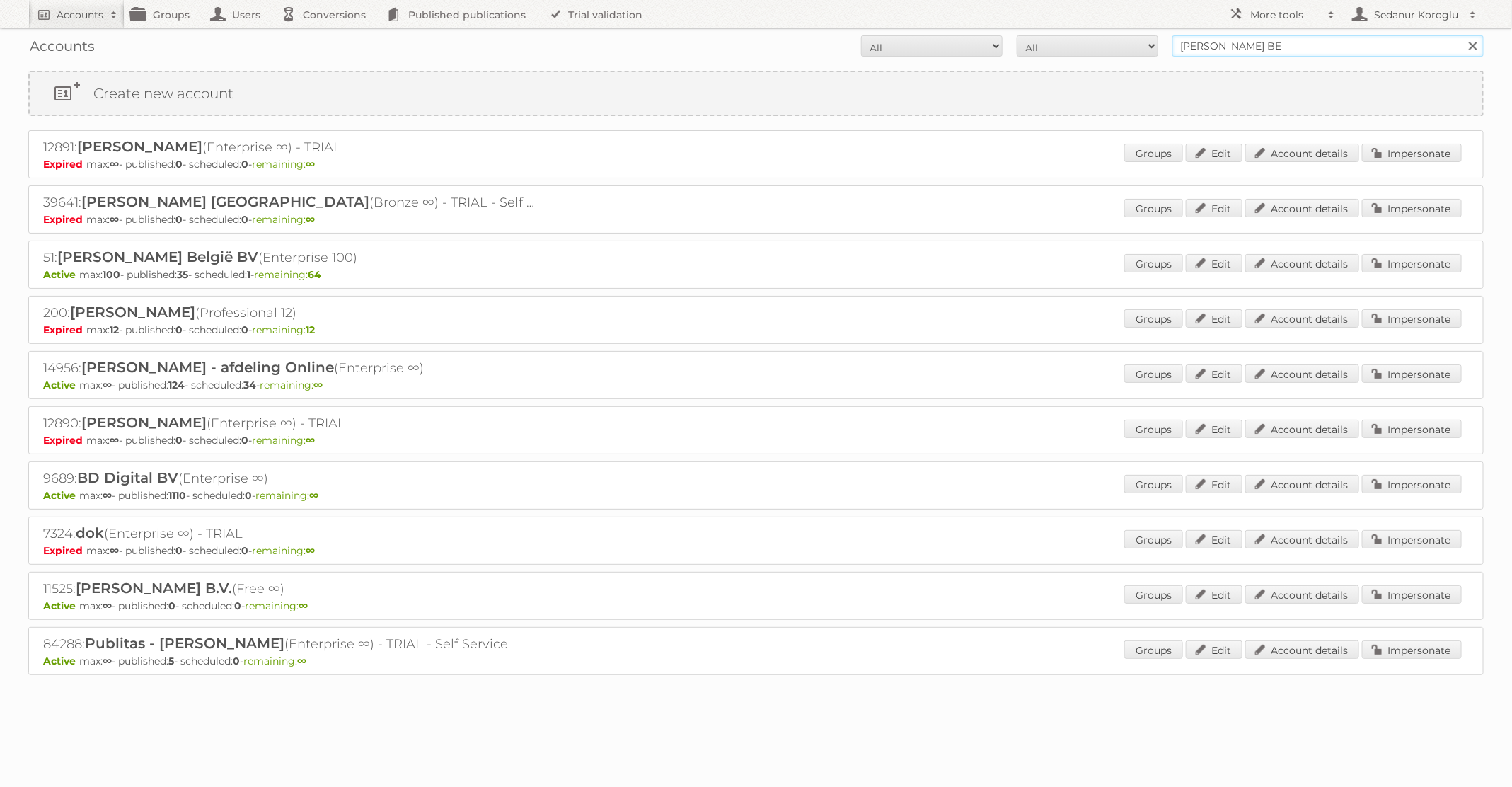
drag, startPoint x: 1266, startPoint y: 50, endPoint x: 1135, endPoint y: 47, distance: 131.0
click at [1135, 47] on form "All Active Expired Pending All Paid Trials Self service Albert Heijn BE Search" at bounding box center [756, 46] width 1455 height 22
type input "[PERSON_NAME] NL"
click at [1462, 36] on input "Search" at bounding box center [1472, 46] width 22 height 22
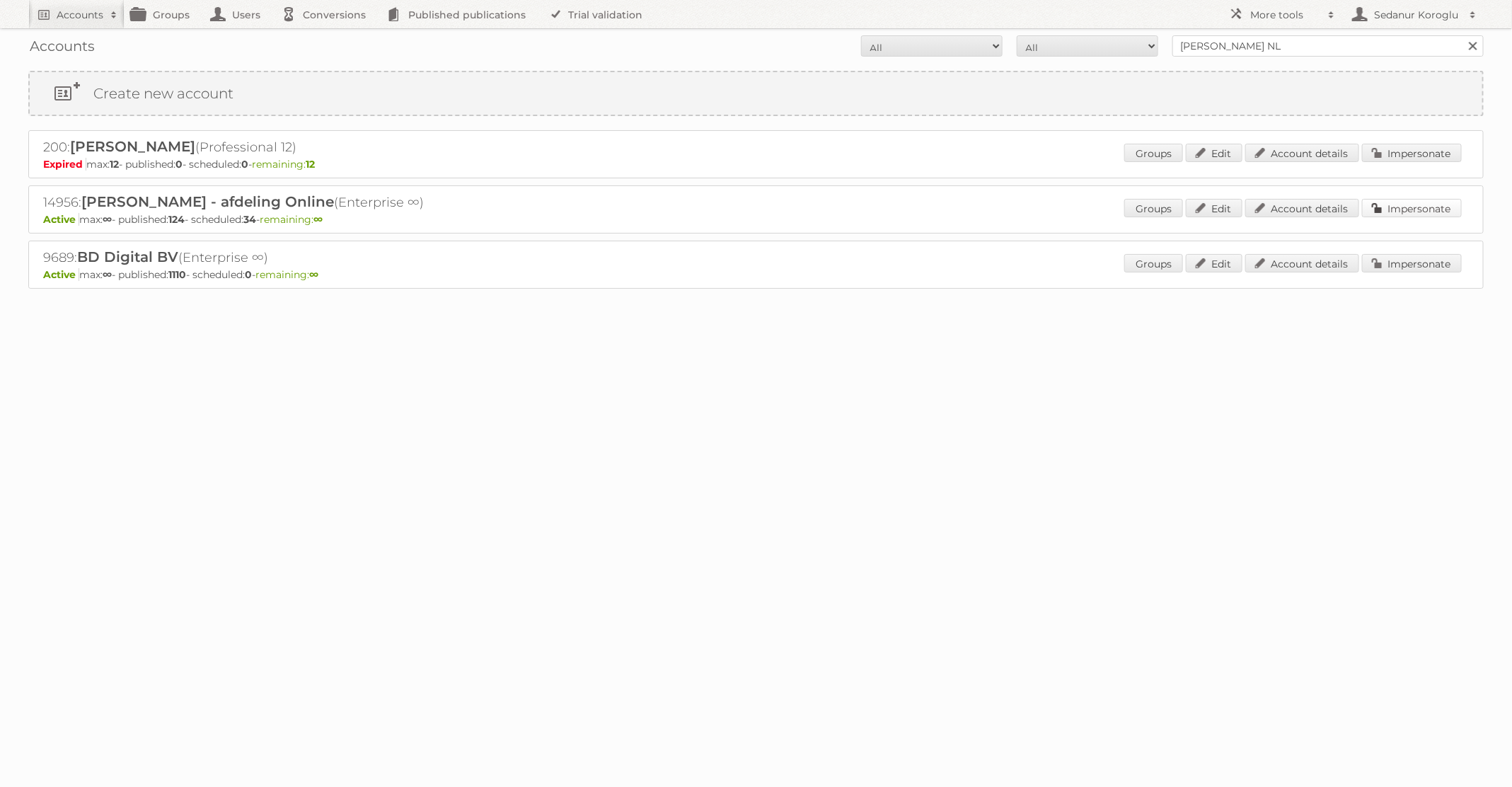
click at [1450, 203] on link "Impersonate" at bounding box center [1412, 209] width 100 height 19
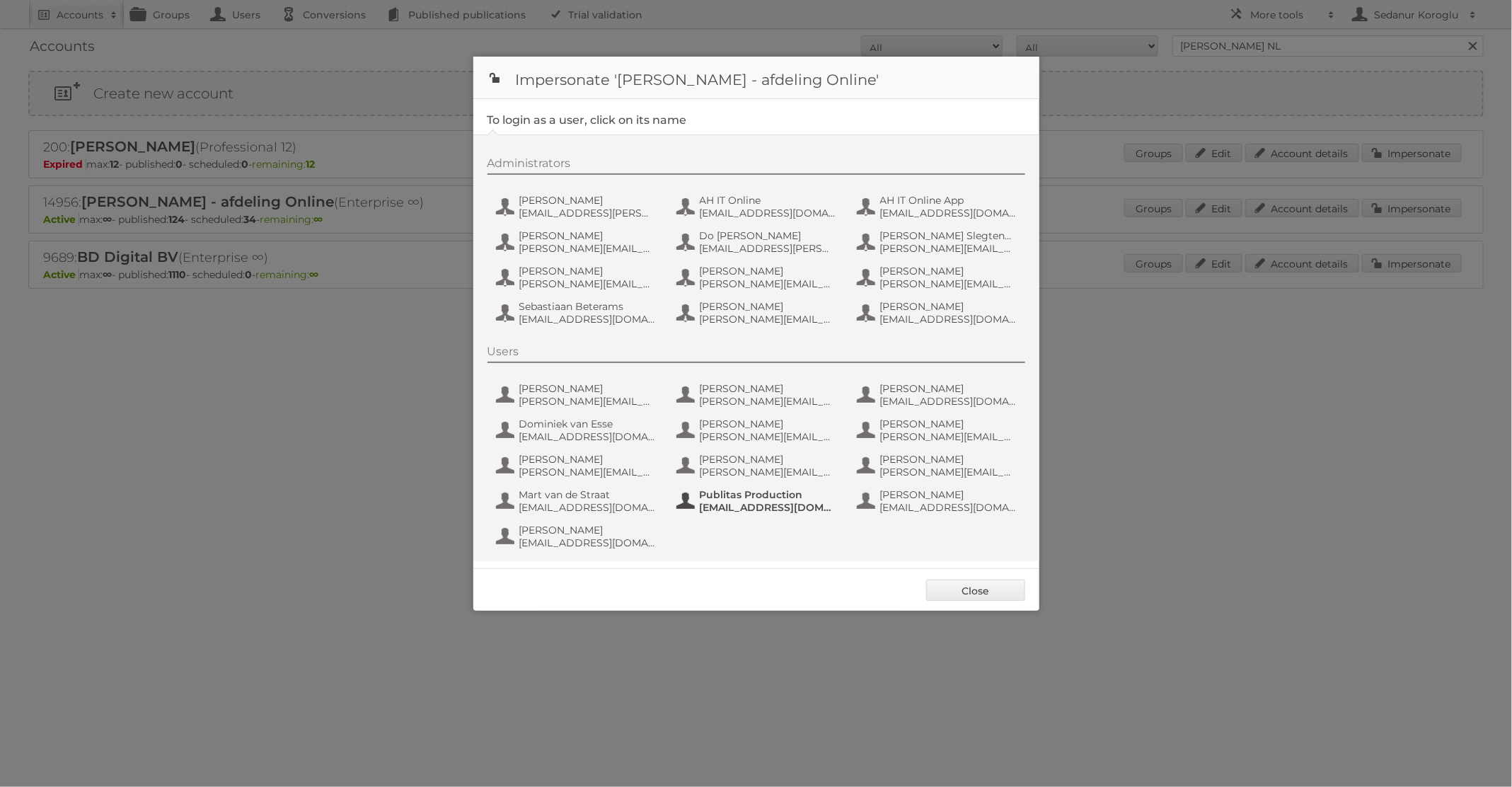
click at [718, 510] on span "[EMAIL_ADDRESS][DOMAIN_NAME]" at bounding box center [769, 508] width 138 height 13
